Goal: Information Seeking & Learning: Learn about a topic

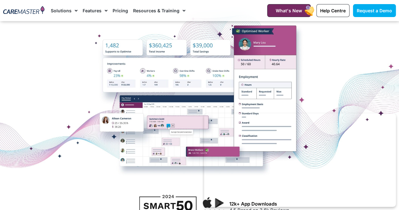
scroll to position [110, 0]
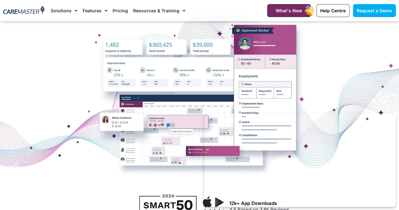
click at [18, 9] on img at bounding box center [23, 10] width 41 height 9
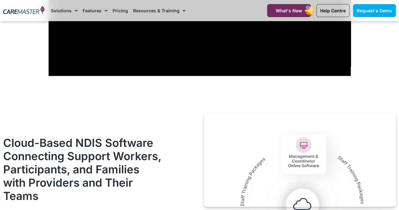
scroll to position [618, 0]
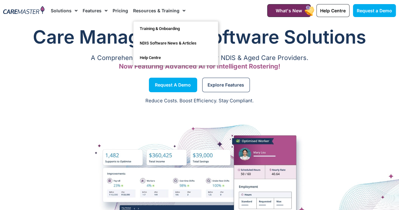
click at [159, 6] on link "Resources & Training" at bounding box center [159, 10] width 52 height 21
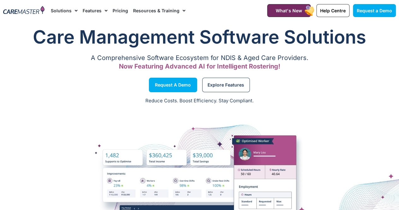
click at [158, 12] on link "Resources & Training" at bounding box center [159, 10] width 52 height 21
click at [116, 9] on link "Pricing" at bounding box center [120, 10] width 15 height 21
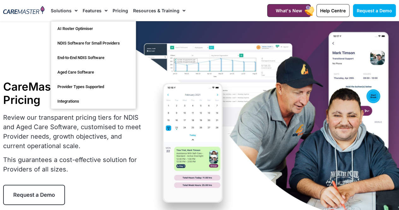
click at [64, 10] on link "Solutions" at bounding box center [64, 10] width 27 height 21
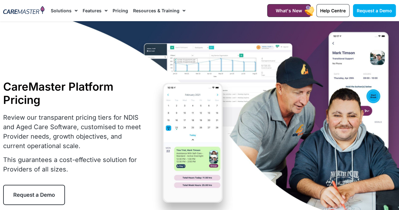
click at [64, 10] on link "Solutions" at bounding box center [64, 10] width 27 height 21
click at [198, 6] on nav "Solutions AI Roster Optimiser NDIS Software for Small Providers End-to-End NDIS…" at bounding box center [153, 10] width 204 height 21
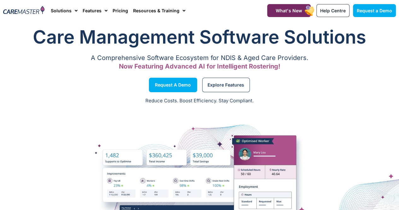
click at [348, 95] on div "Reduce Costs. Boost Efficiency. Stay Compliant." at bounding box center [199, 100] width 399 height 15
click at [356, 62] on div "A Comprehensive Software Ecosystem for NDIS & Aged Care Providers. Now Featurin…" at bounding box center [199, 62] width 393 height 13
click at [356, 93] on div "Reduce Costs. Boost Efficiency. Stay Compliant." at bounding box center [199, 100] width 399 height 15
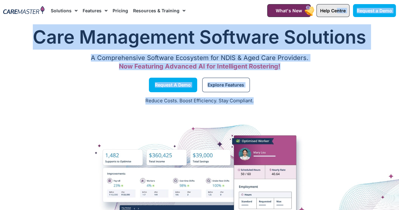
drag, startPoint x: 356, startPoint y: 93, endPoint x: 336, endPoint y: 10, distance: 84.9
click at [336, 10] on span "Help Centre" at bounding box center [333, 10] width 26 height 5
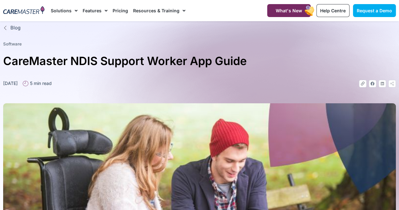
click at [276, 67] on h1 "CareMaster NDIS Support Worker App Guide" at bounding box center [199, 61] width 393 height 19
click at [161, 8] on link "Resources & Training" at bounding box center [159, 10] width 52 height 21
click at [144, 10] on link "Resources & Training" at bounding box center [159, 10] width 52 height 21
click at [113, 10] on link "Pricing" at bounding box center [120, 10] width 15 height 21
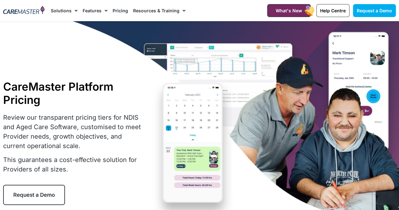
click at [68, 8] on link "Solutions" at bounding box center [64, 10] width 27 height 21
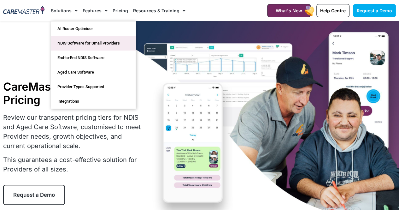
click at [73, 43] on link "NDIS Software for Small Providers" at bounding box center [93, 43] width 85 height 15
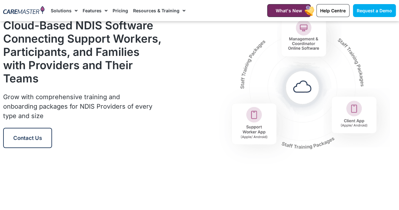
scroll to position [918, 0]
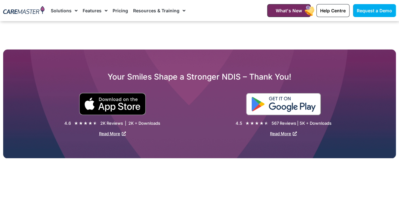
click at [281, 98] on img at bounding box center [283, 104] width 75 height 22
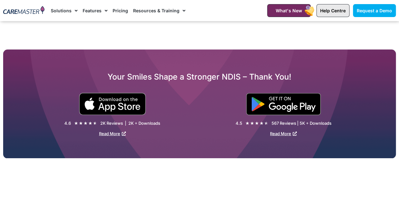
click at [336, 11] on span "Help Centre" at bounding box center [333, 10] width 26 height 5
